Goal: Task Accomplishment & Management: Complete application form

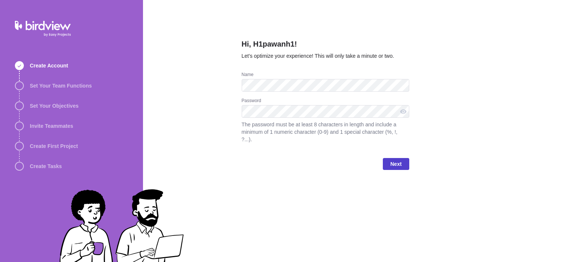
click at [397, 159] on span "Next" at bounding box center [395, 163] width 11 height 9
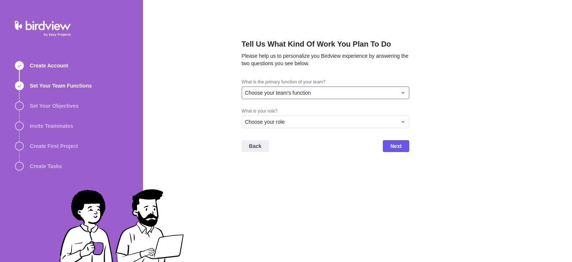
click at [277, 96] on span "Choose your team's function" at bounding box center [278, 92] width 66 height 7
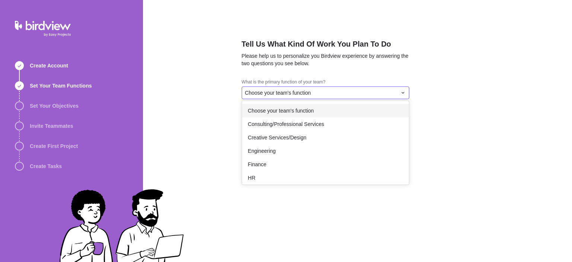
click at [267, 112] on span "Choose your team's function" at bounding box center [281, 110] width 66 height 7
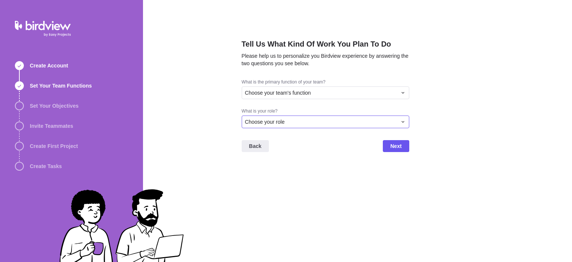
click at [267, 121] on span "Choose your role" at bounding box center [265, 121] width 40 height 7
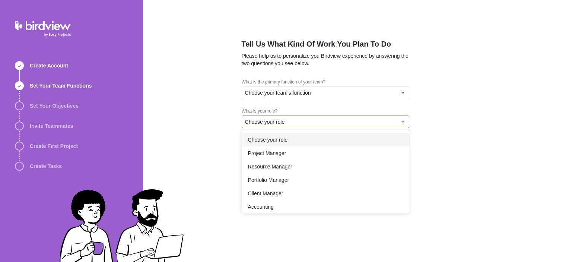
click at [271, 139] on span "Choose your role" at bounding box center [268, 139] width 40 height 7
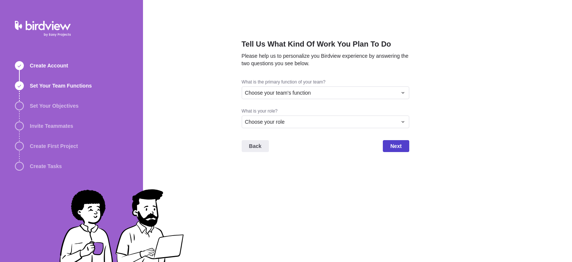
click at [392, 147] on span "Next" at bounding box center [395, 145] width 11 height 9
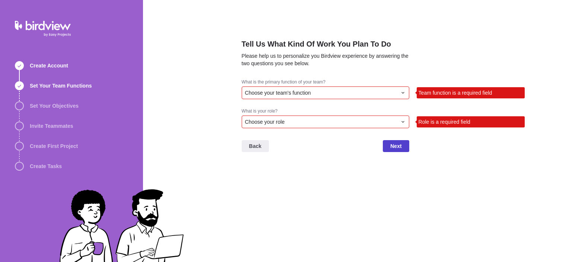
click at [394, 145] on span "Next" at bounding box center [395, 145] width 11 height 9
click at [322, 119] on div "Choose your role" at bounding box center [321, 121] width 152 height 7
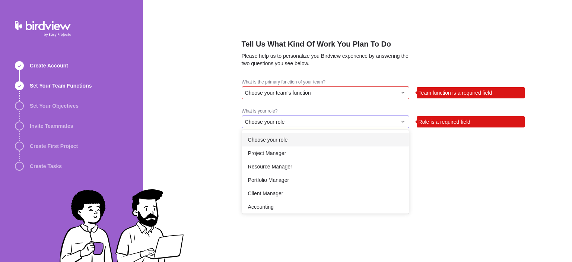
click at [286, 159] on div "Project Manager" at bounding box center [325, 152] width 167 height 13
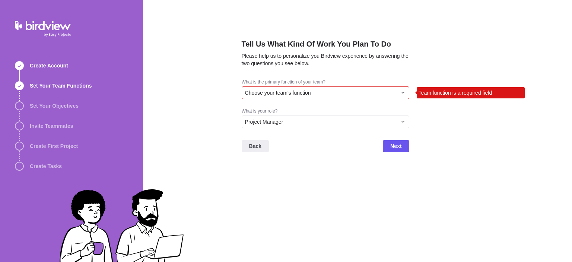
click at [283, 93] on span "Choose your team's function" at bounding box center [278, 92] width 66 height 7
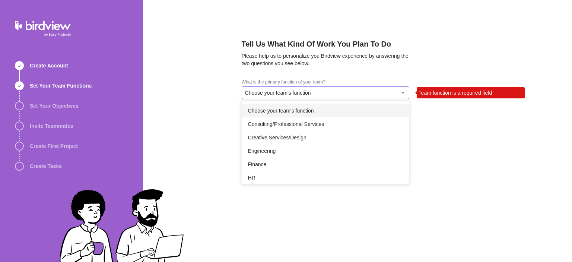
click at [294, 134] on span "Creative Services/Design" at bounding box center [277, 137] width 58 height 7
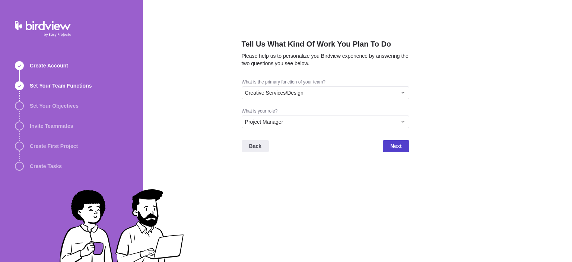
click at [401, 144] on span "Next" at bounding box center [395, 145] width 11 height 9
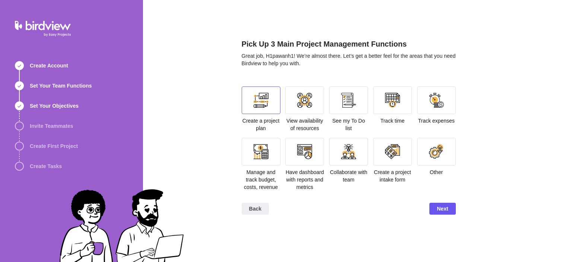
click at [265, 109] on div at bounding box center [261, 100] width 39 height 28
click at [446, 212] on span "Next" at bounding box center [442, 208] width 11 height 9
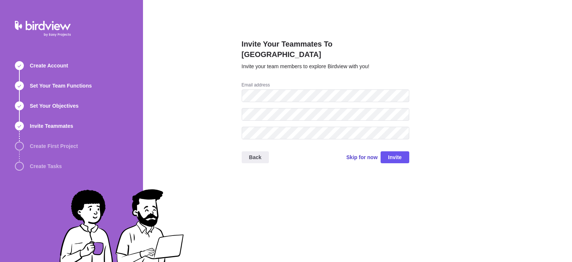
click at [370, 153] on span "Skip for now" at bounding box center [361, 156] width 31 height 7
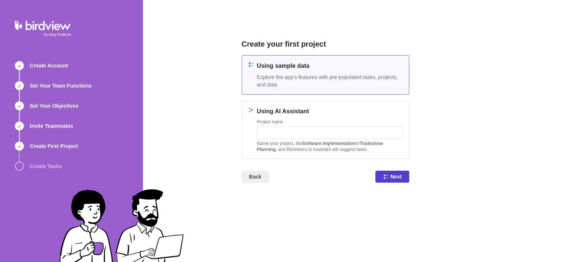
click at [392, 176] on span "Next" at bounding box center [395, 176] width 11 height 9
